Goal: Task Accomplishment & Management: Manage account settings

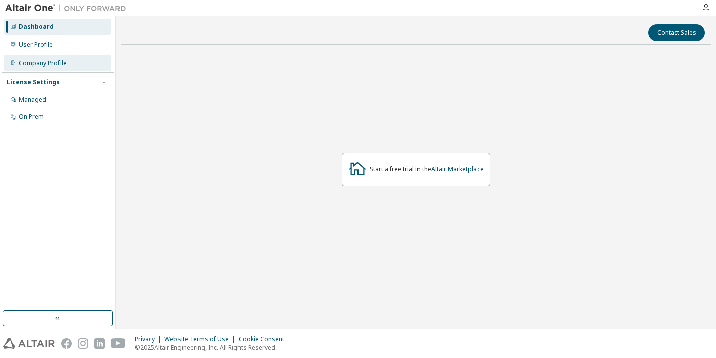
click at [52, 64] on div "Company Profile" at bounding box center [43, 63] width 48 height 8
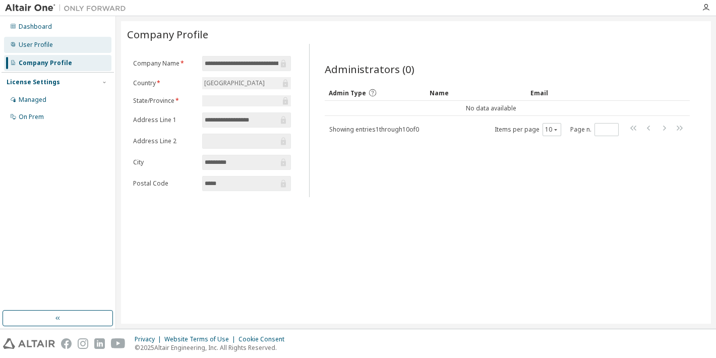
click at [61, 44] on div "User Profile" at bounding box center [57, 45] width 107 height 16
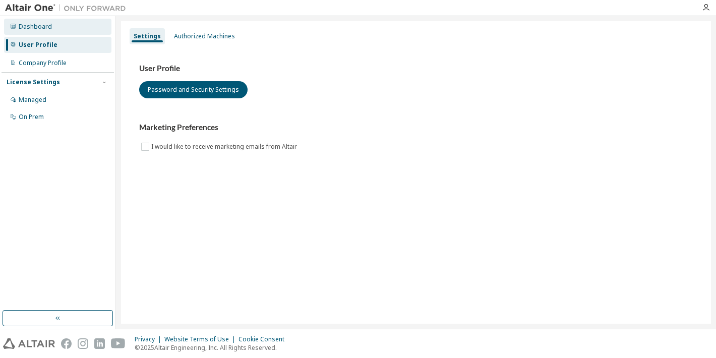
click at [68, 28] on div "Dashboard" at bounding box center [57, 27] width 107 height 16
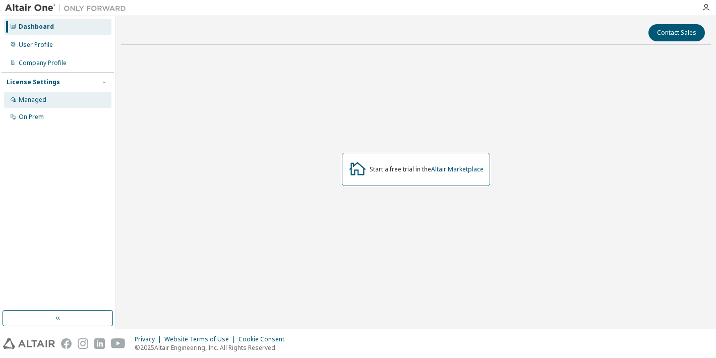
click at [65, 105] on div "Managed" at bounding box center [57, 100] width 107 height 16
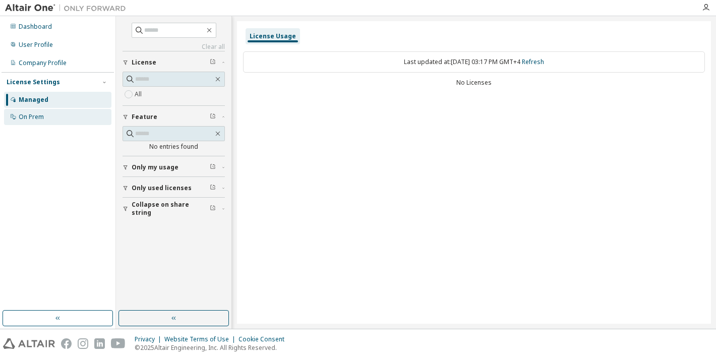
click at [69, 115] on div "On Prem" at bounding box center [57, 117] width 107 height 16
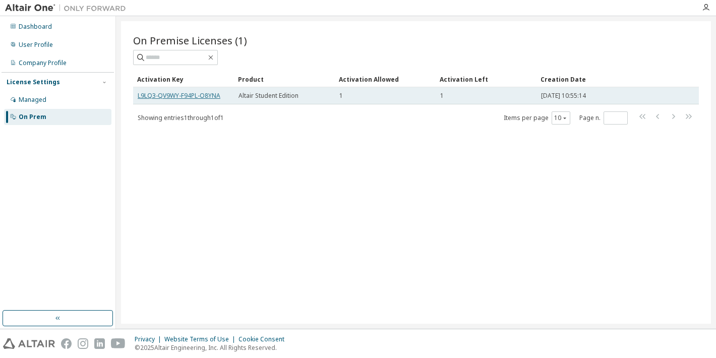
click at [195, 96] on link "L9LQ3-QV9WY-F94PL-O8YNA" at bounding box center [179, 95] width 83 height 9
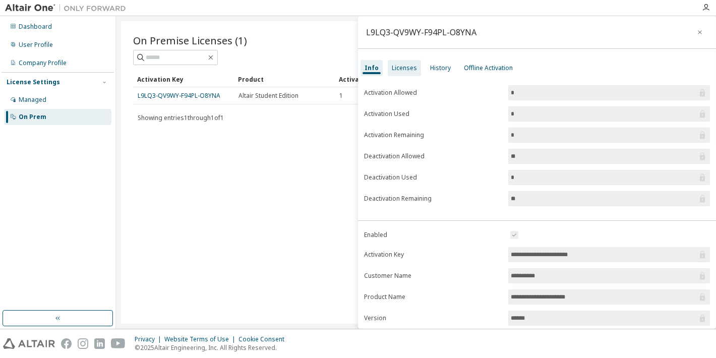
click at [409, 72] on div "Licenses" at bounding box center [404, 68] width 33 height 16
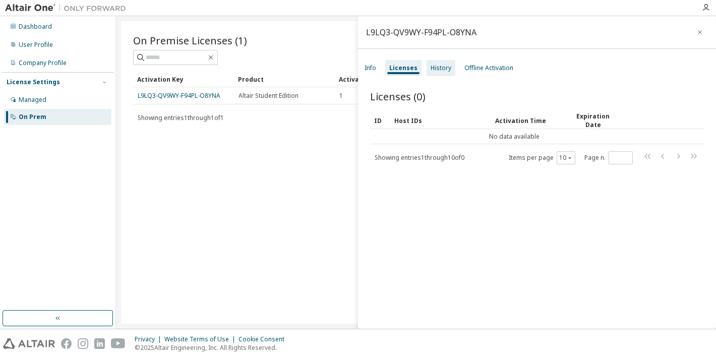
click at [445, 72] on div "History" at bounding box center [441, 68] width 21 height 8
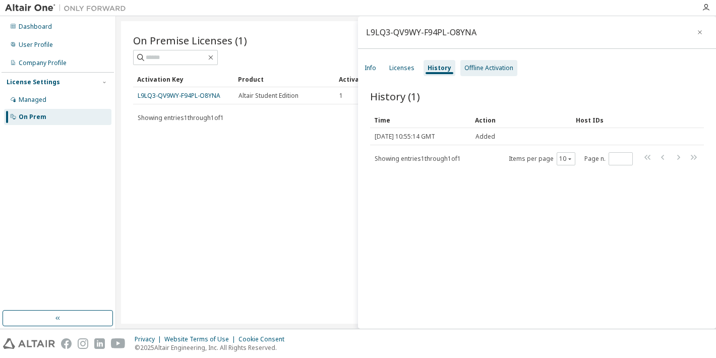
click at [487, 72] on div "Offline Activation" at bounding box center [489, 68] width 57 height 16
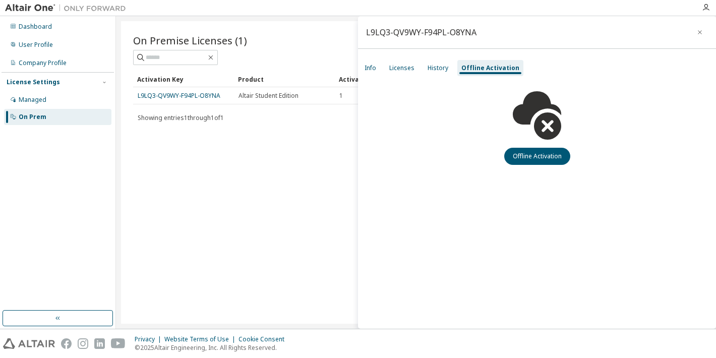
click at [381, 66] on div "Info Licenses History Offline Activation" at bounding box center [537, 68] width 358 height 18
click at [374, 67] on div "Info" at bounding box center [371, 68] width 12 height 8
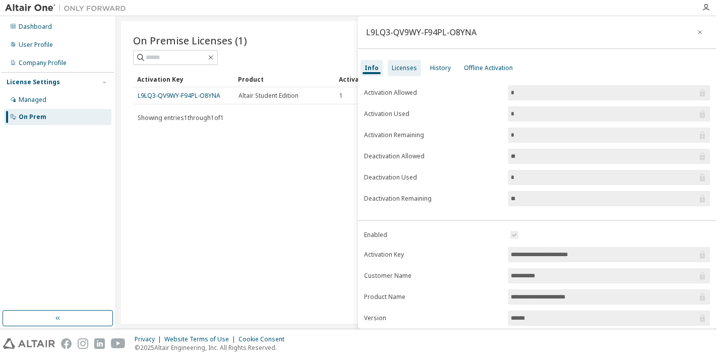
click at [395, 64] on div "Licenses" at bounding box center [404, 68] width 25 height 8
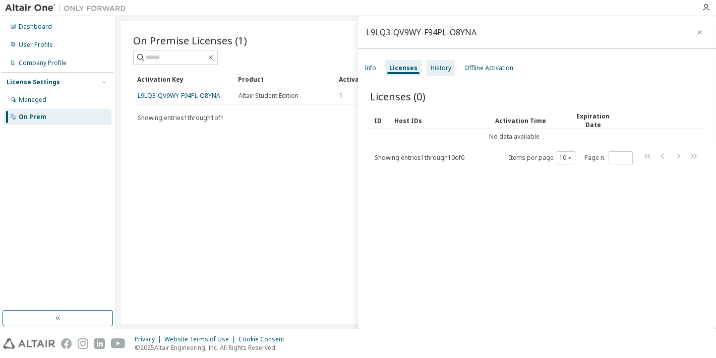
click at [443, 70] on div "History" at bounding box center [441, 68] width 21 height 8
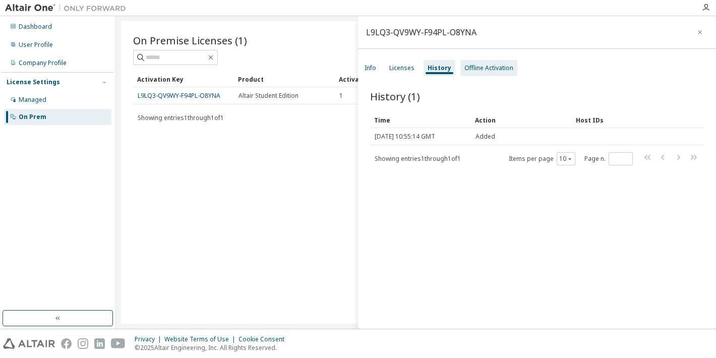
click at [477, 70] on div "Offline Activation" at bounding box center [489, 68] width 49 height 8
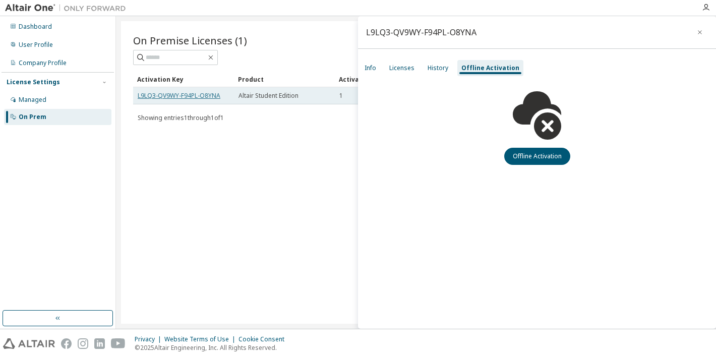
click at [162, 91] on link "L9LQ3-QV9WY-F94PL-O8YNA" at bounding box center [179, 95] width 83 height 9
click at [163, 95] on link "L9LQ3-QV9WY-F94PL-O8YNA" at bounding box center [179, 95] width 83 height 9
drag, startPoint x: 222, startPoint y: 96, endPoint x: 134, endPoint y: 99, distance: 88.3
click at [134, 99] on td "L9LQ3-QV9WY-F94PL-O8YNA" at bounding box center [183, 95] width 101 height 17
copy link "L9LQ3-QV9WY-F94PL-O8YNA"
